Goal: Navigation & Orientation: Find specific page/section

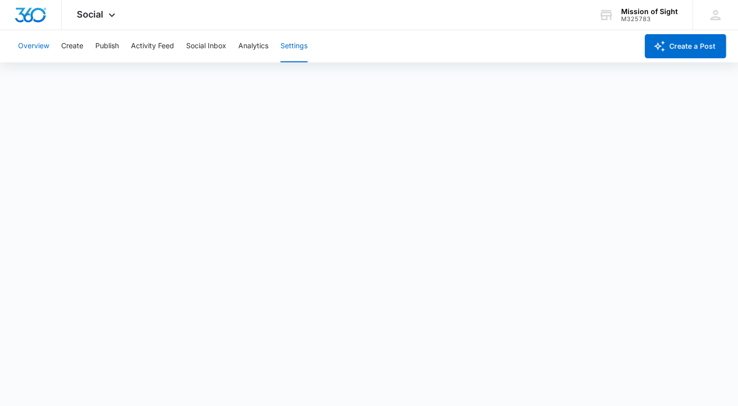
click at [41, 51] on button "Overview" at bounding box center [33, 46] width 31 height 32
click at [113, 14] on icon at bounding box center [112, 18] width 12 height 12
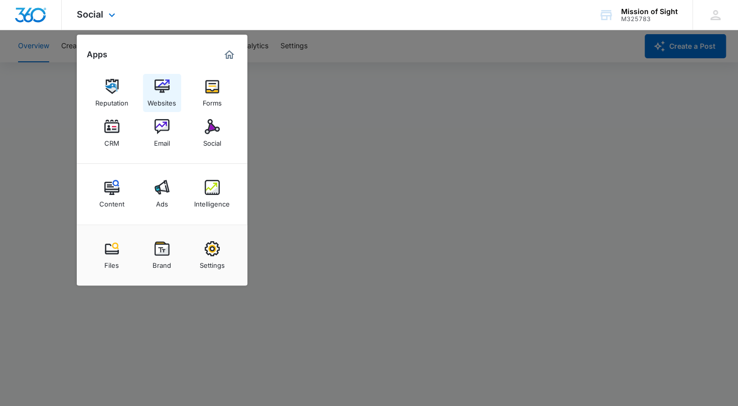
click at [158, 95] on div "Websites" at bounding box center [162, 100] width 29 height 13
